Goal: Transaction & Acquisition: Purchase product/service

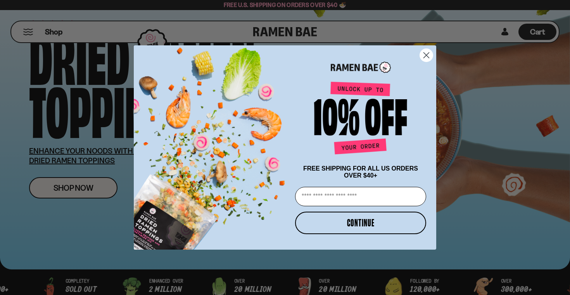
scroll to position [52, 0]
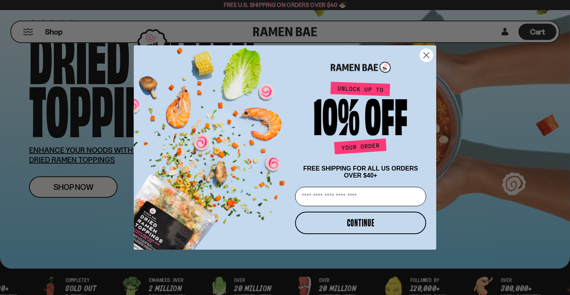
click at [427, 54] on icon "Close dialog" at bounding box center [426, 55] width 5 height 5
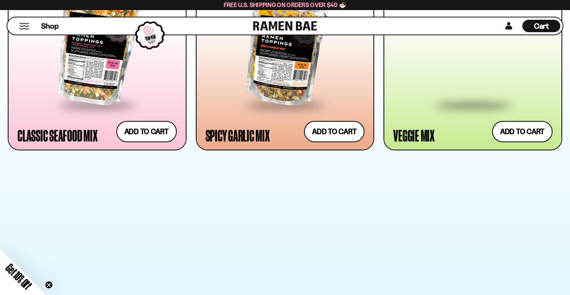
scroll to position [0, 0]
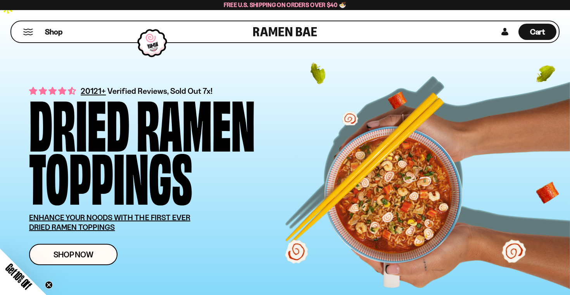
click at [275, 29] on link at bounding box center [285, 31] width 64 height 21
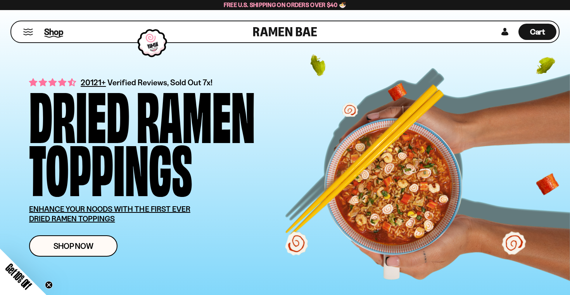
click at [50, 31] on span "Shop" at bounding box center [53, 32] width 19 height 12
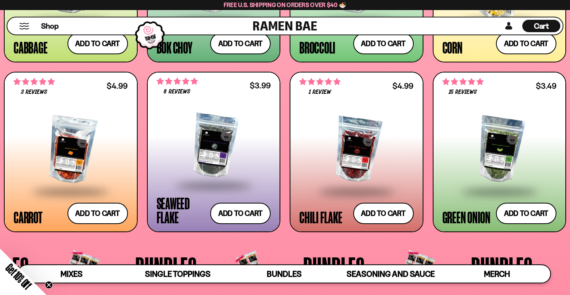
scroll to position [1402, 0]
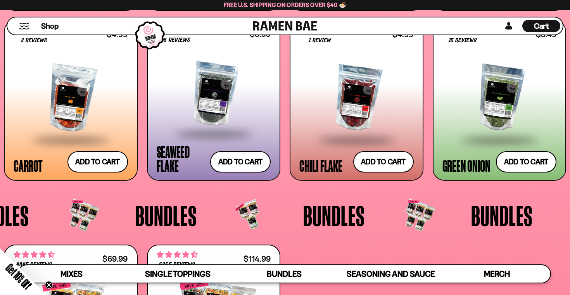
click at [24, 28] on button "Mobile Menu Trigger" at bounding box center [24, 26] width 10 height 7
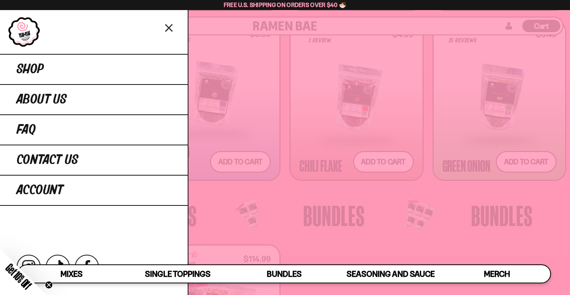
click at [507, 23] on div at bounding box center [285, 147] width 570 height 295
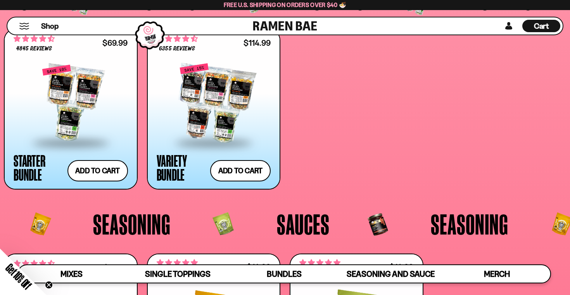
scroll to position [1761, 0]
